Goal: Check status

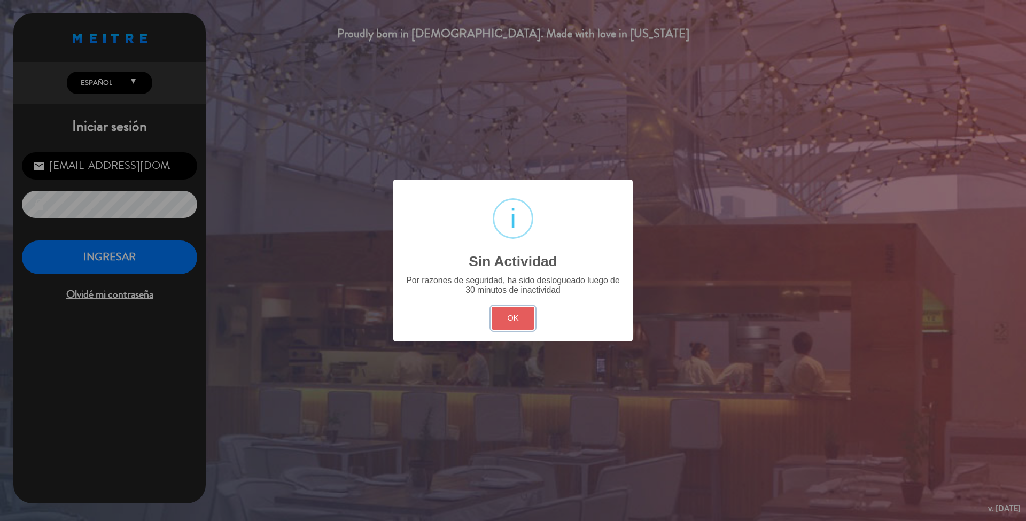
click at [509, 324] on button "OK" at bounding box center [513, 318] width 43 height 23
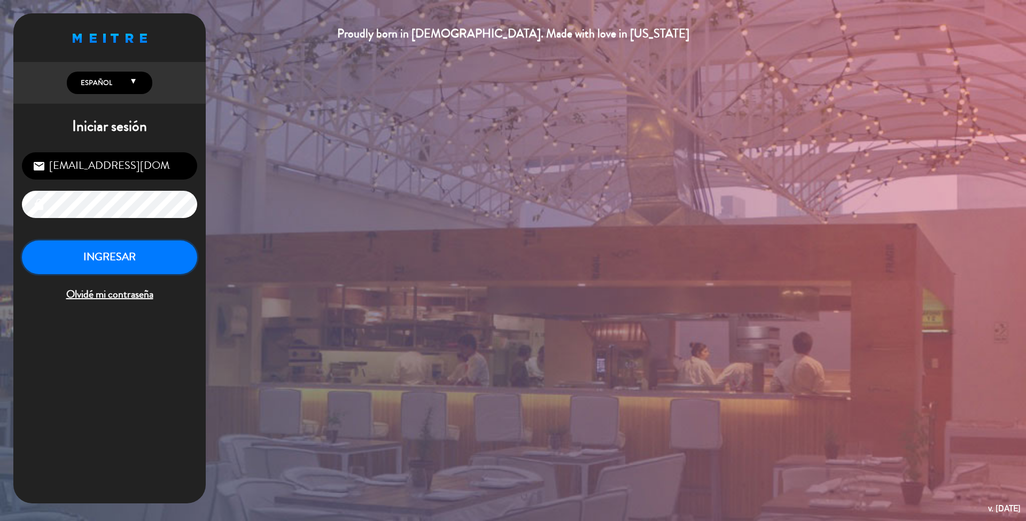
click at [158, 263] on button "INGRESAR" at bounding box center [109, 257] width 175 height 34
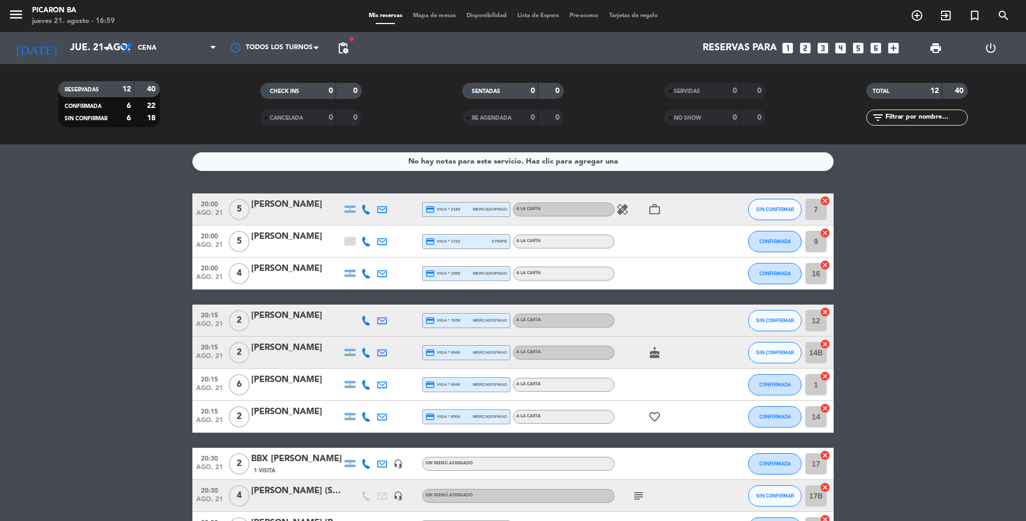
click at [1025, 291] on bookings-row "20:00 ago. 21 5 [PERSON_NAME] credit_card visa * 2189 mercadopago A LA CARTA he…" at bounding box center [513, 408] width 1026 height 430
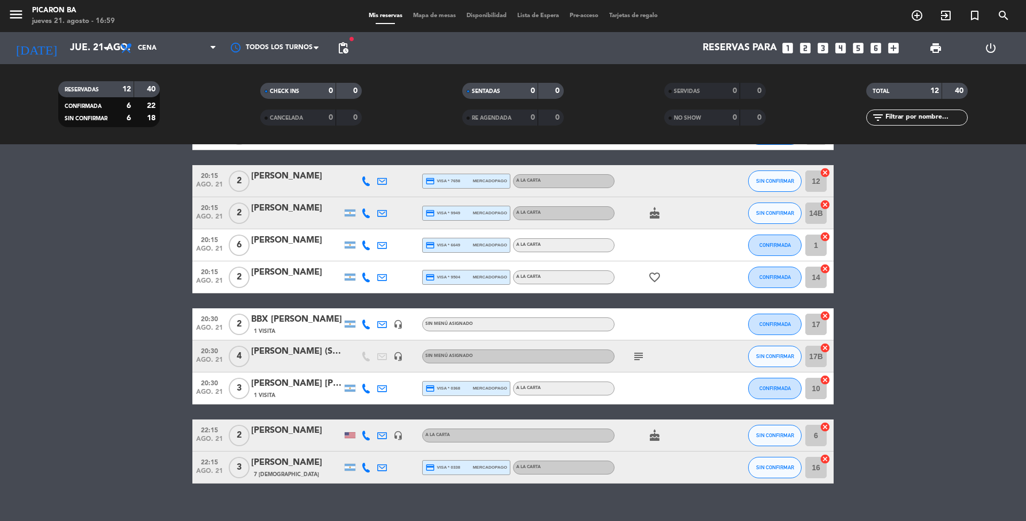
scroll to position [142, 0]
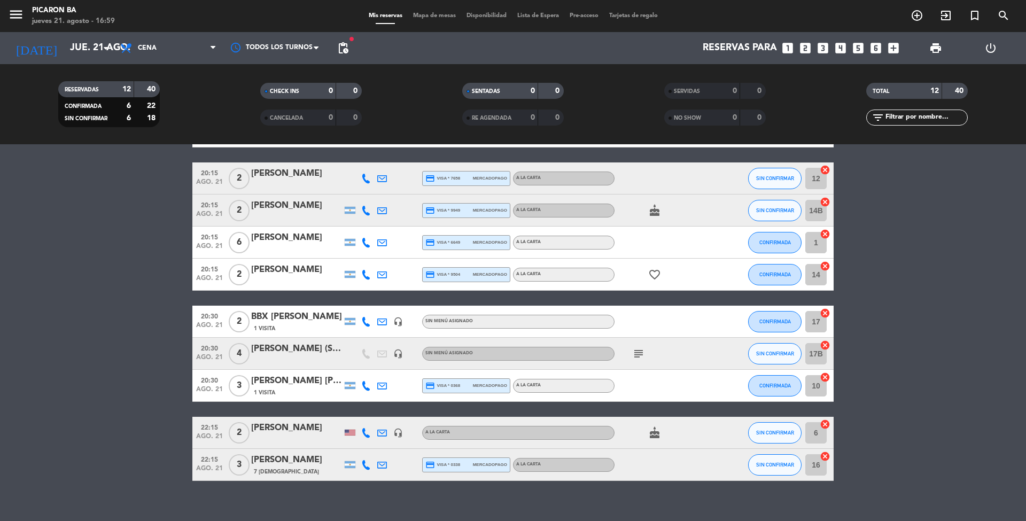
click at [638, 352] on icon "subject" at bounding box center [638, 353] width 13 height 13
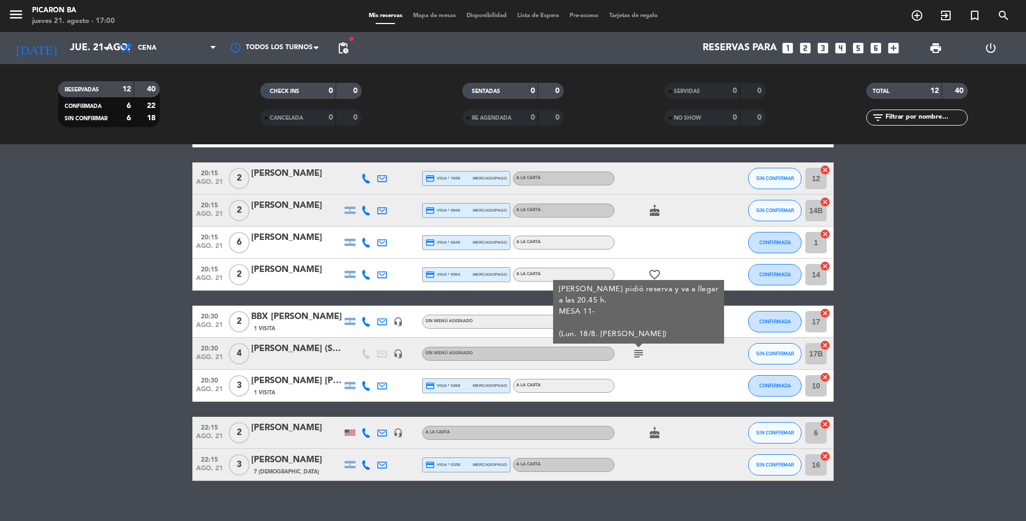
click at [906, 380] on bookings-row "20:00 ago. 21 5 [PERSON_NAME] credit_card visa * 2189 mercadopago A LA CARTA he…" at bounding box center [513, 266] width 1026 height 430
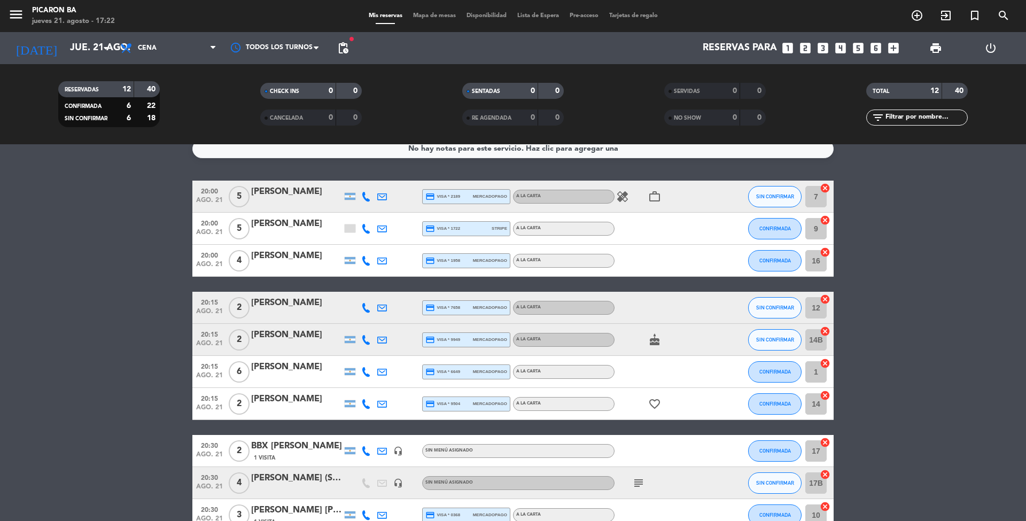
scroll to position [0, 0]
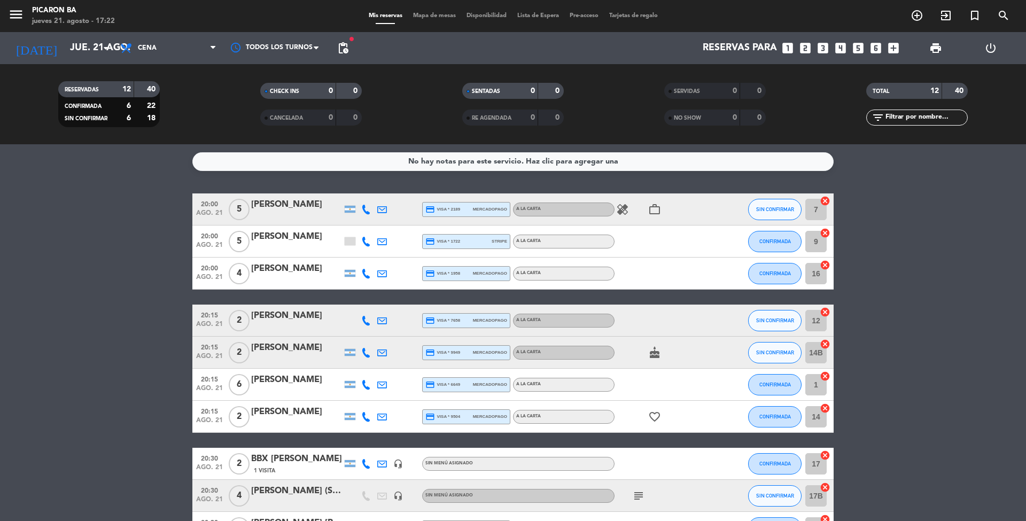
drag, startPoint x: 142, startPoint y: 99, endPoint x: 225, endPoint y: 114, distance: 85.2
click at [225, 114] on div "RESERVADAS 12 40 CONFIRMADA 6 22 SIN CONFIRMAR 6 18 CHECK INS 0 0 CANCELADA 0 0…" at bounding box center [513, 104] width 1026 height 59
click at [93, 269] on bookings-row "20:00 ago. 21 5 [PERSON_NAME] credit_card visa * 2189 mercadopago A LA CARTA he…" at bounding box center [513, 408] width 1026 height 430
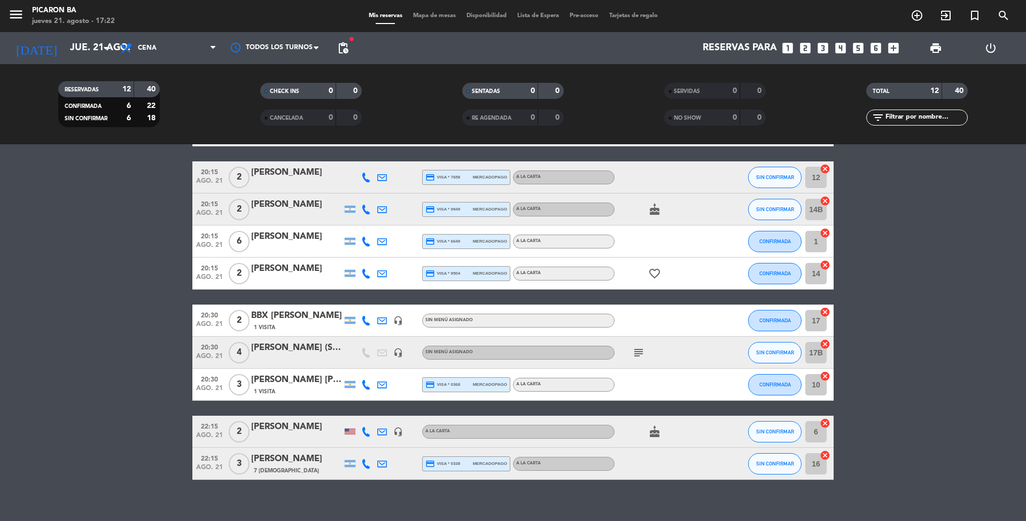
scroll to position [155, 0]
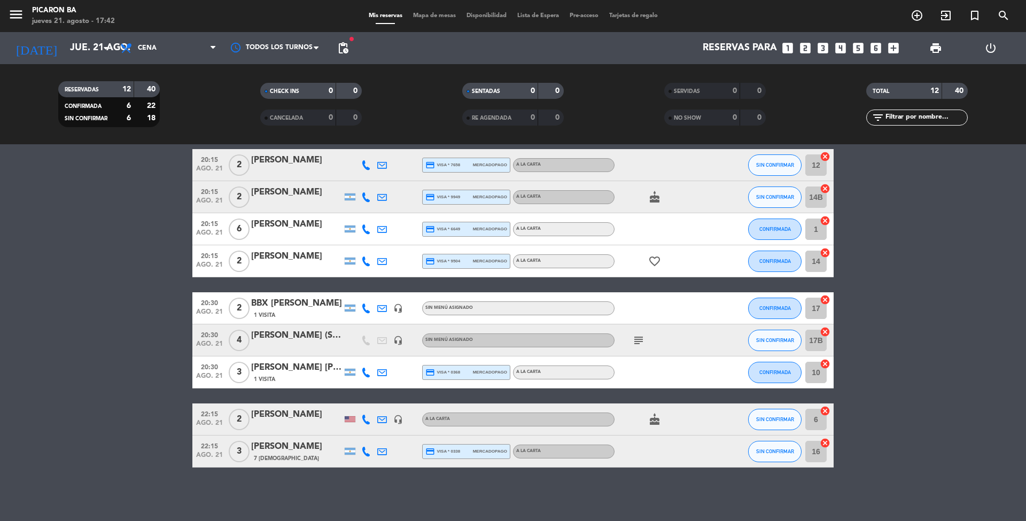
click at [941, 372] on bookings-row "20:00 ago. 21 5 [PERSON_NAME] credit_card visa * 2189 mercadopago A LA CARTA he…" at bounding box center [513, 253] width 1026 height 430
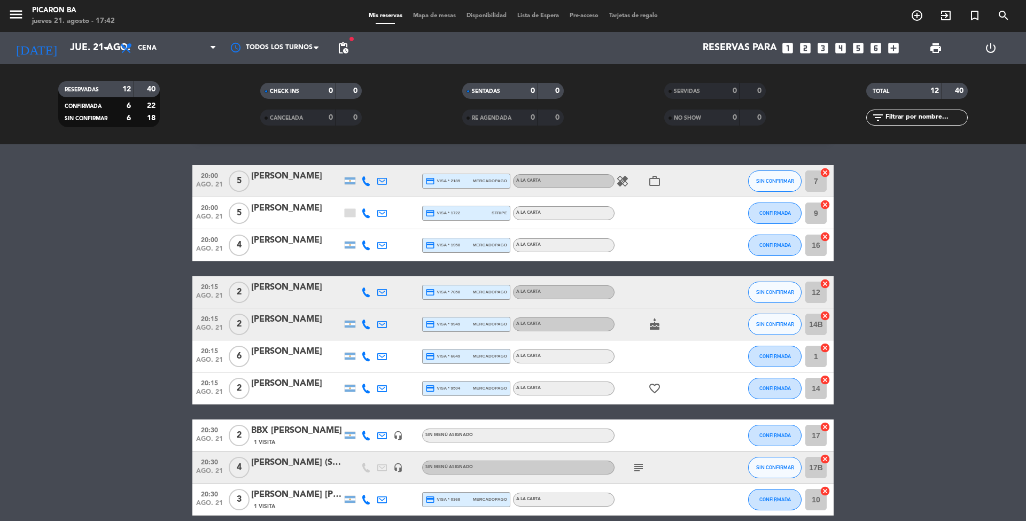
scroll to position [0, 0]
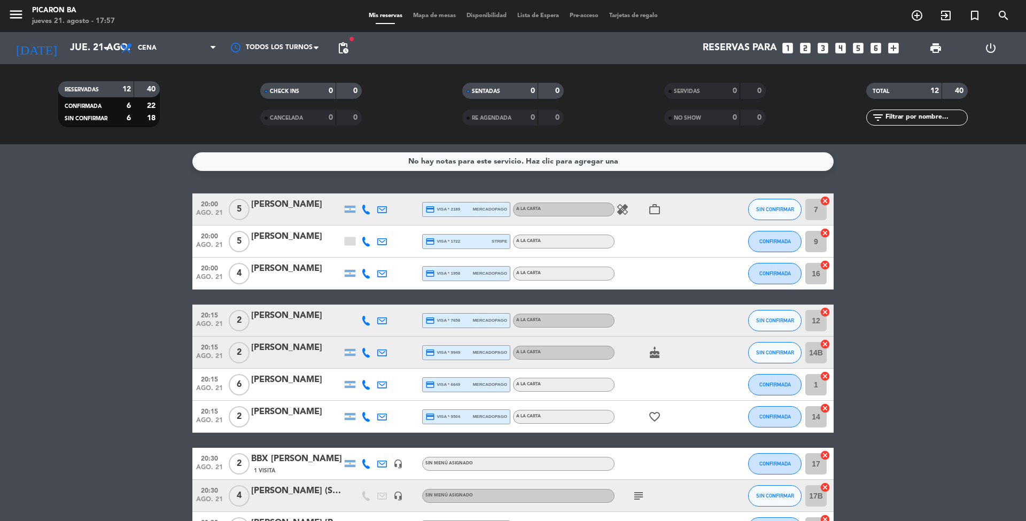
click at [126, 281] on bookings-row "20:00 ago. 21 5 [PERSON_NAME] credit_card visa * 2189 mercadopago A LA CARTA he…" at bounding box center [513, 408] width 1026 height 430
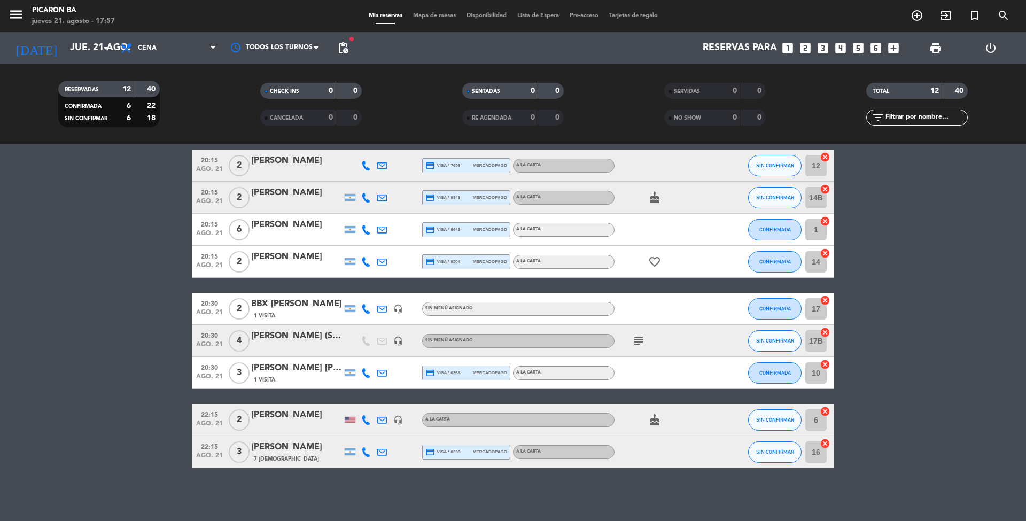
scroll to position [155, 0]
click at [34, 303] on bookings-row "20:00 ago. 21 5 [PERSON_NAME] credit_card visa * 2189 mercadopago A LA CARTA he…" at bounding box center [513, 253] width 1026 height 430
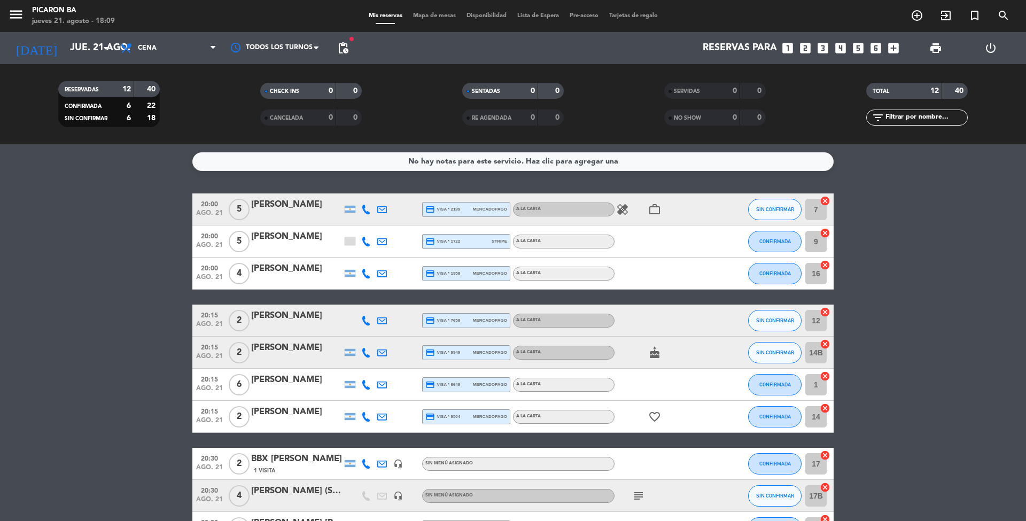
scroll to position [28, 0]
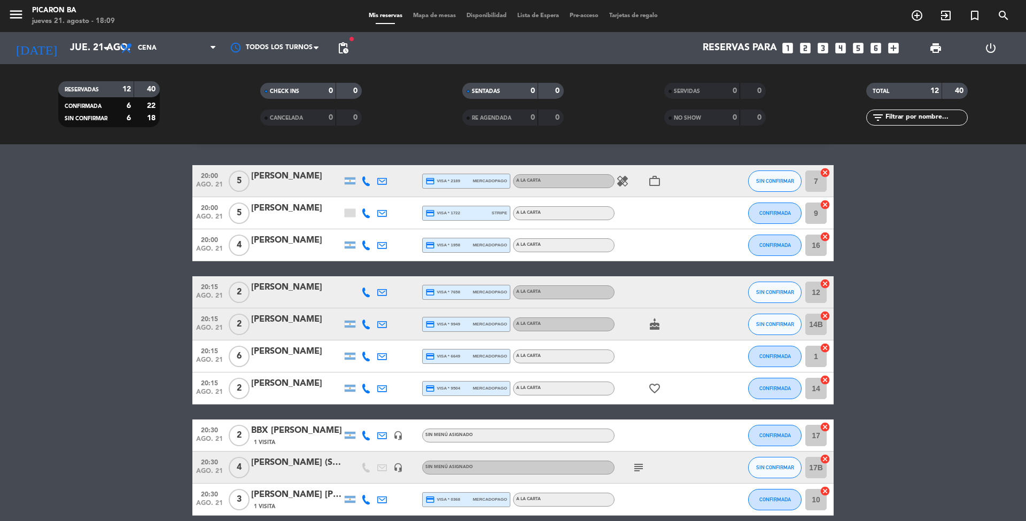
click at [535, 11] on div "Mis reservas Mapa de mesas Disponibilidad Lista de Espera Pre-acceso Tarjetas d…" at bounding box center [513, 16] width 300 height 10
click at [535, 14] on span "Lista de Espera" at bounding box center [538, 16] width 52 height 6
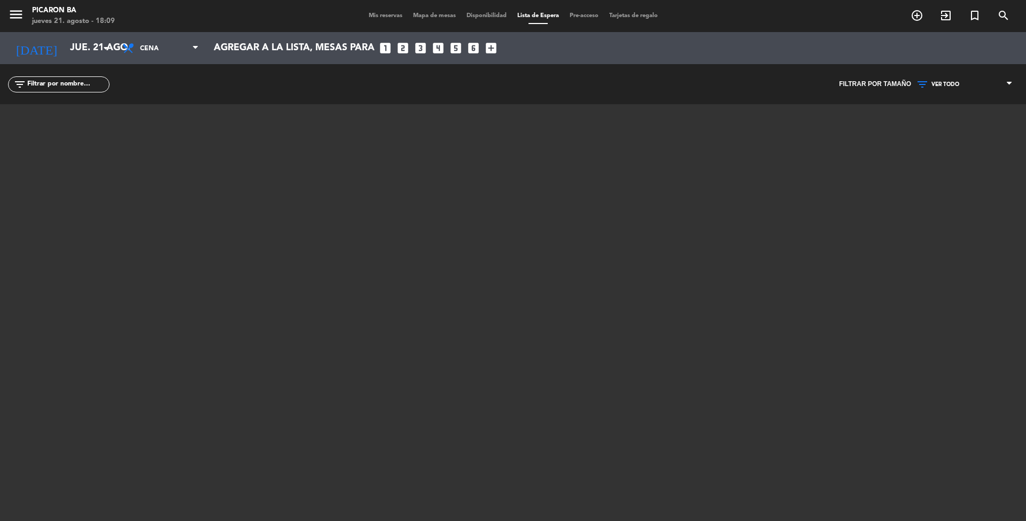
click at [377, 15] on span "Mis reservas" at bounding box center [385, 16] width 44 height 6
